Goal: Task Accomplishment & Management: Use online tool/utility

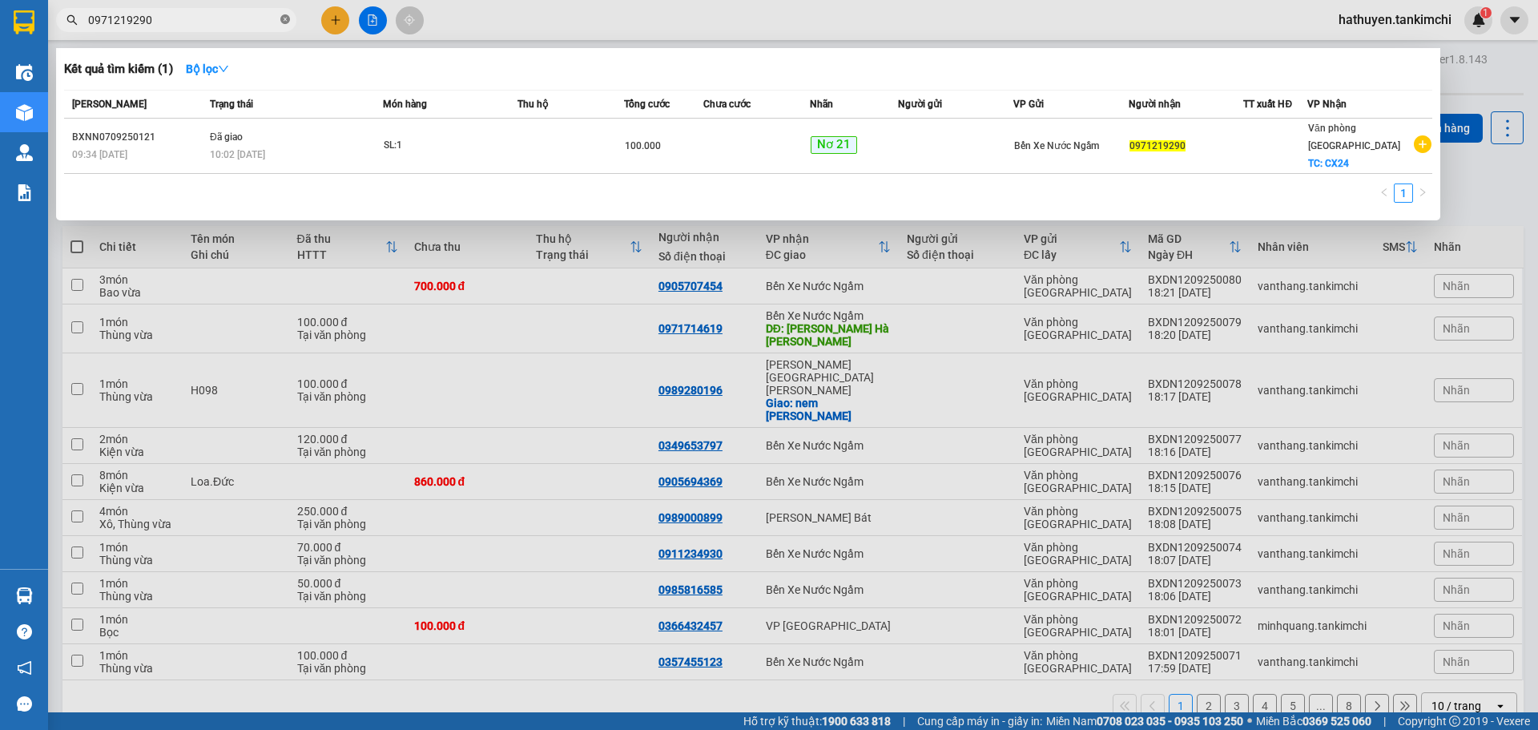
click at [283, 20] on icon "close-circle" at bounding box center [285, 19] width 10 height 10
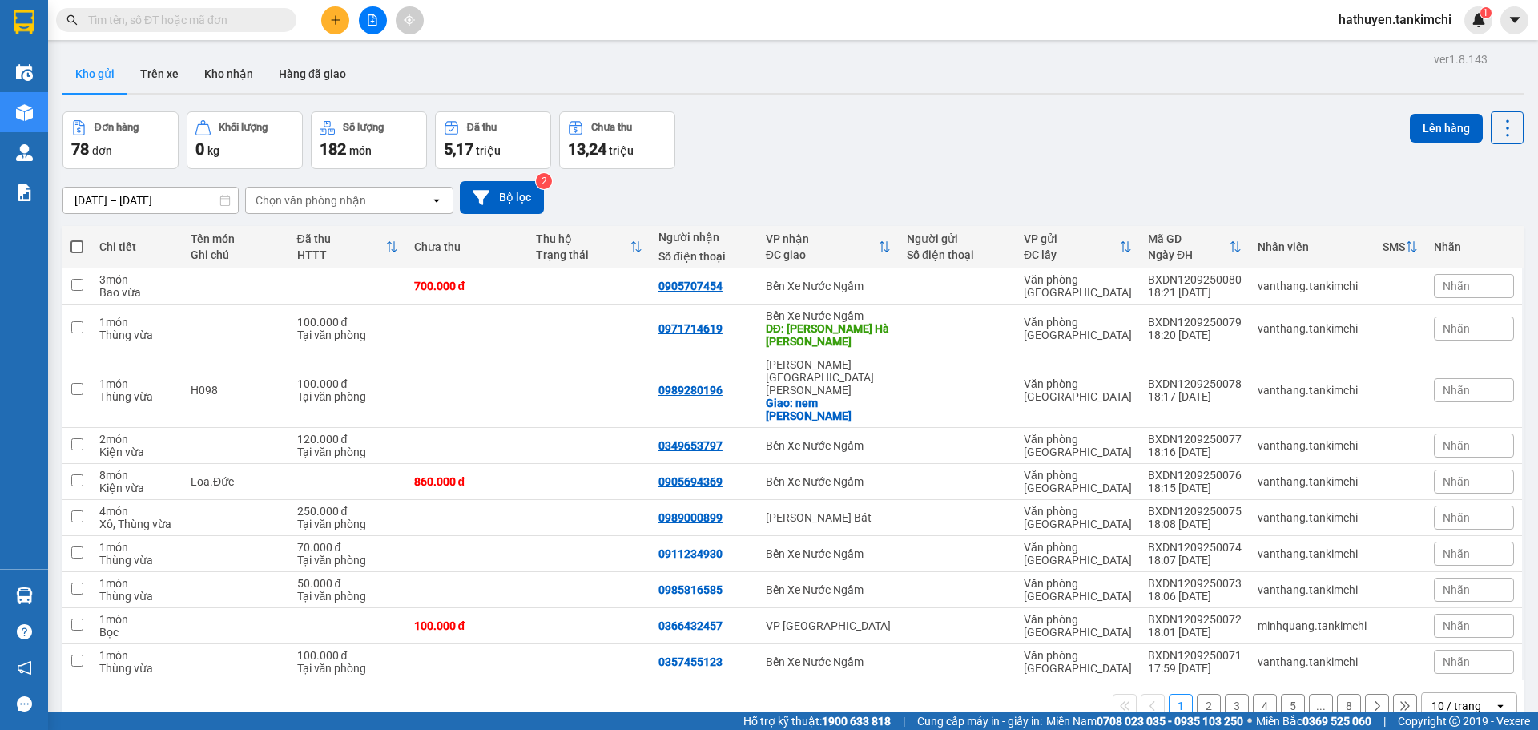
click at [178, 21] on input "text" at bounding box center [182, 20] width 189 height 18
click at [185, 18] on input "text" at bounding box center [182, 20] width 189 height 18
click at [381, 18] on button at bounding box center [373, 20] width 28 height 28
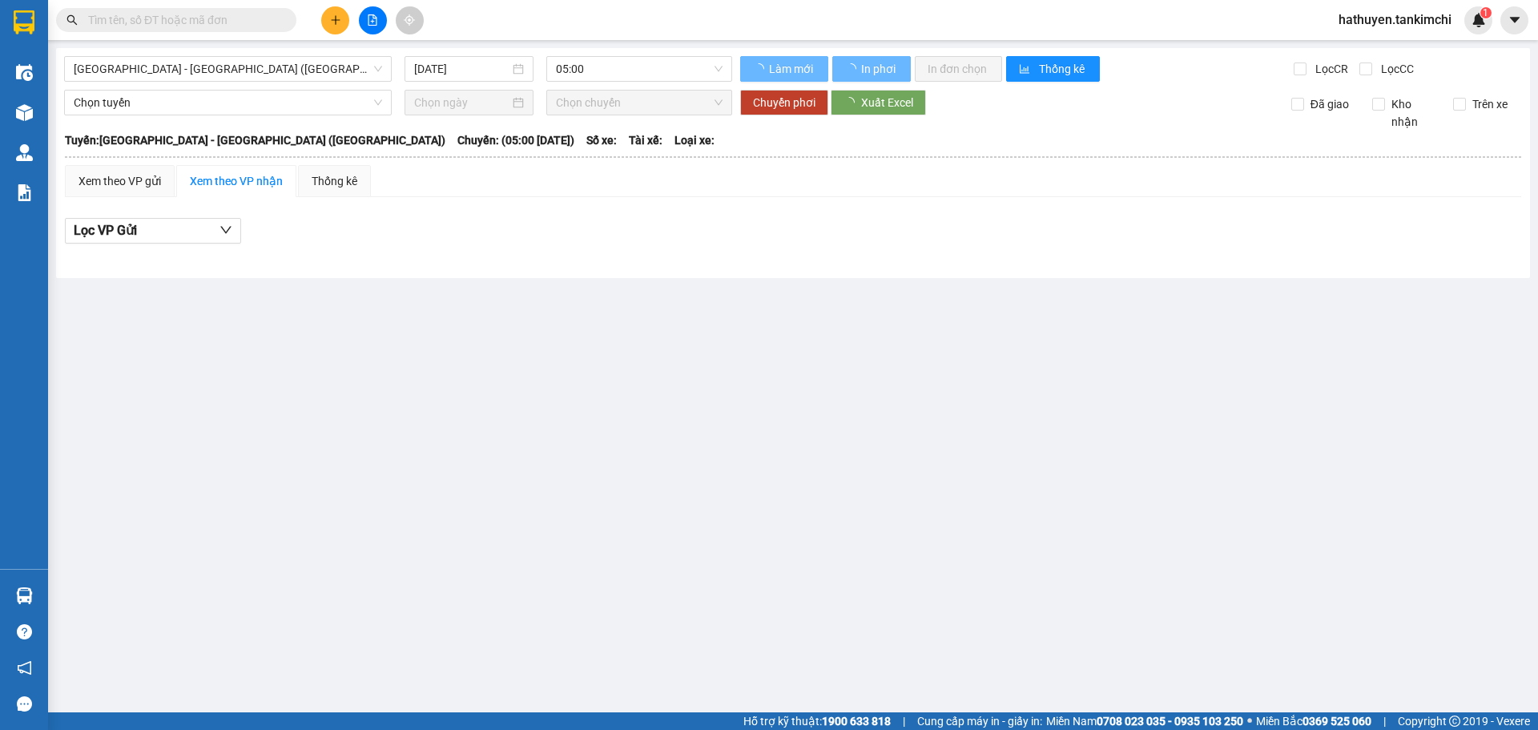
click at [223, 70] on span "[GEOGRAPHIC_DATA] - [GEOGRAPHIC_DATA] ([GEOGRAPHIC_DATA])" at bounding box center [228, 69] width 308 height 24
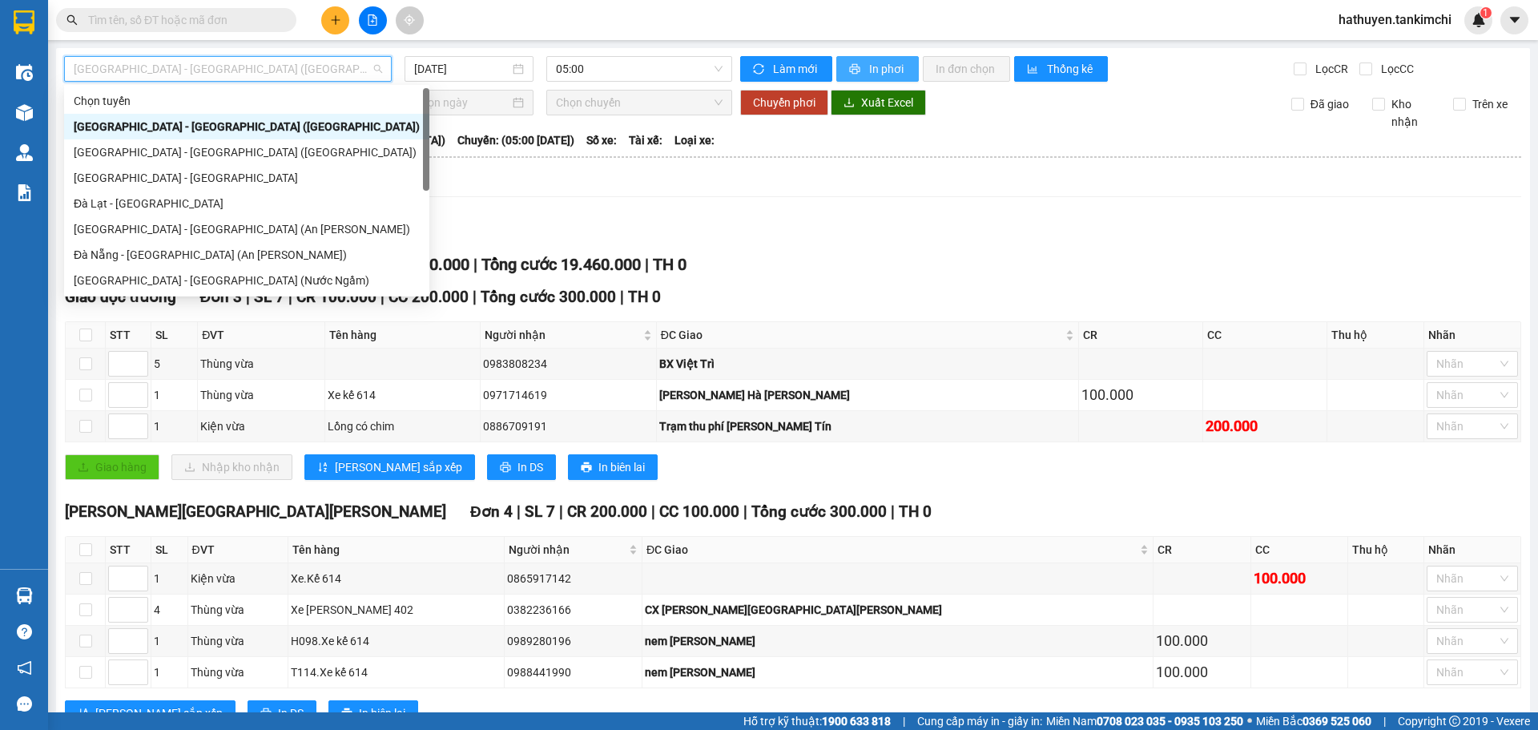
click at [874, 66] on span "In phơi" at bounding box center [887, 69] width 37 height 18
